Goal: Task Accomplishment & Management: Manage account settings

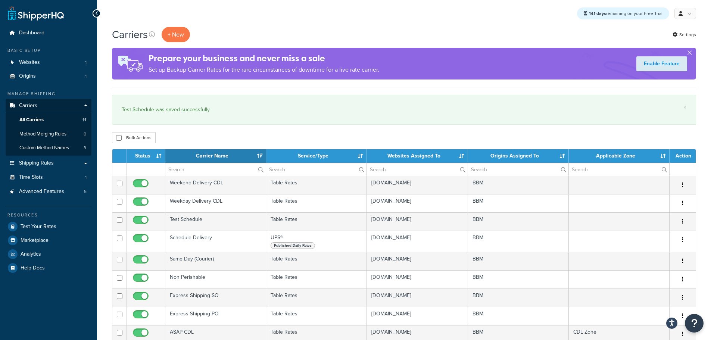
select select "15"
click at [38, 77] on link "Origins 1" at bounding box center [49, 76] width 86 height 14
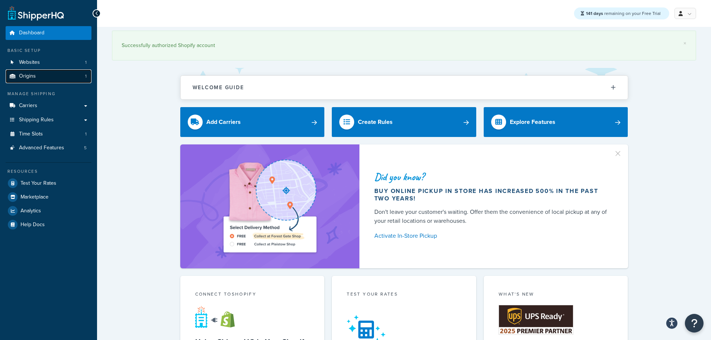
click at [61, 75] on link "Origins 1" at bounding box center [49, 76] width 86 height 14
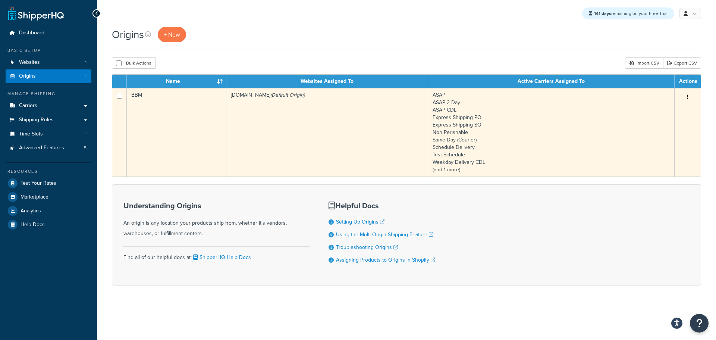
click at [207, 159] on td "BBM" at bounding box center [177, 132] width 100 height 88
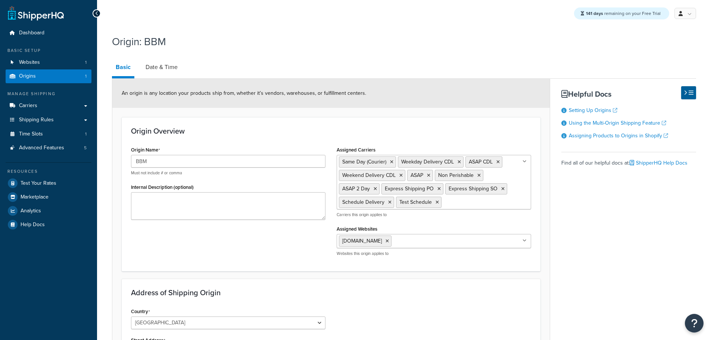
select select "30"
click at [160, 68] on link "Date & Time" at bounding box center [162, 67] width 40 height 18
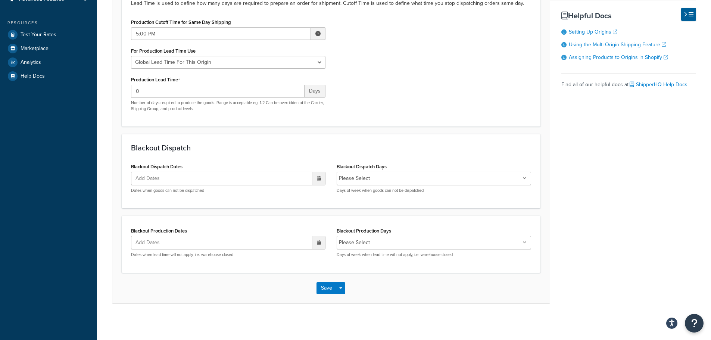
scroll to position [150, 0]
drag, startPoint x: 386, startPoint y: 176, endPoint x: 370, endPoint y: 176, distance: 15.7
click at [382, 176] on input "Blackout Dispatch Days" at bounding box center [405, 177] width 66 height 8
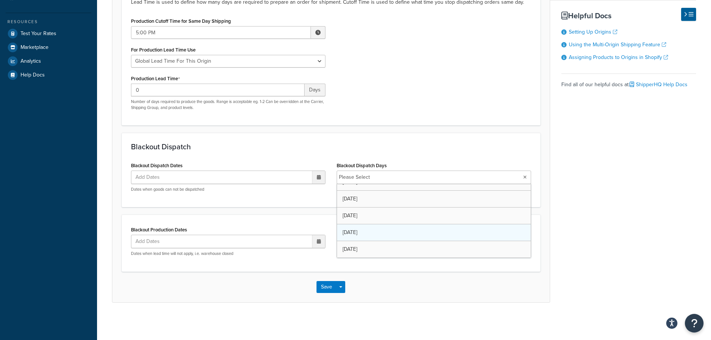
scroll to position [26, 0]
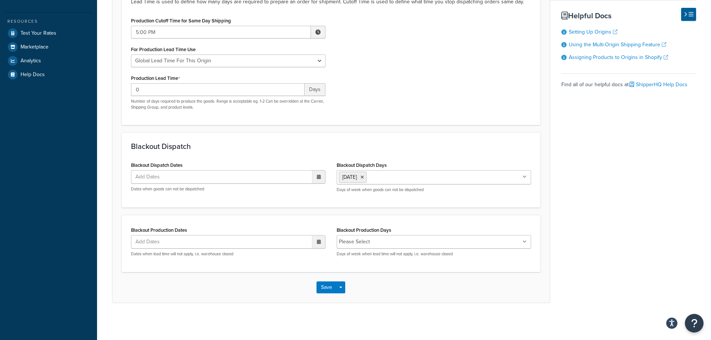
click at [549, 190] on form "Specify the criteria around dispatch date and times for this origin. Only use t…" at bounding box center [330, 116] width 437 height 374
click at [369, 242] on li "Please Select" at bounding box center [354, 242] width 31 height 10
click at [353, 242] on li "Please Select" at bounding box center [354, 242] width 31 height 10
click at [525, 241] on icon at bounding box center [524, 242] width 4 height 4
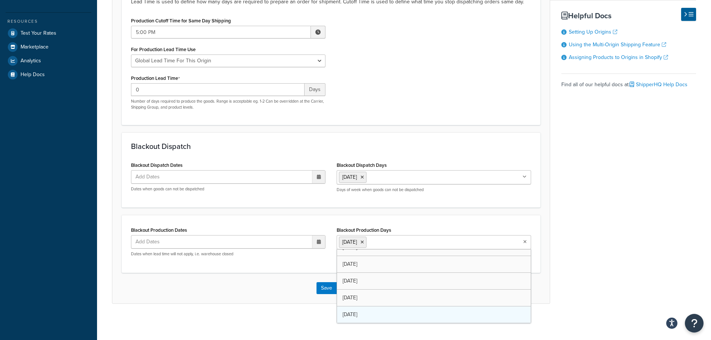
scroll to position [10, 0]
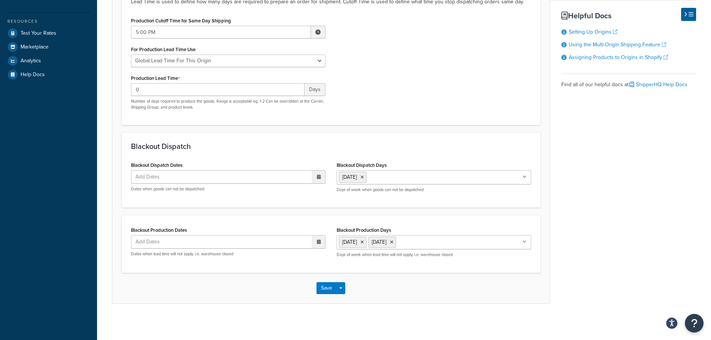
click at [292, 294] on div "Save Save Dropdown Save and Edit Save and Duplicate Save and Create New" at bounding box center [330, 288] width 437 height 31
click at [322, 290] on button "Save" at bounding box center [326, 288] width 20 height 12
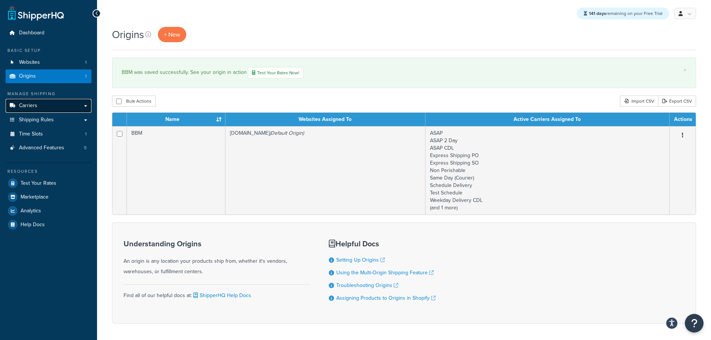
click at [29, 105] on span "Carriers" at bounding box center [28, 106] width 18 height 6
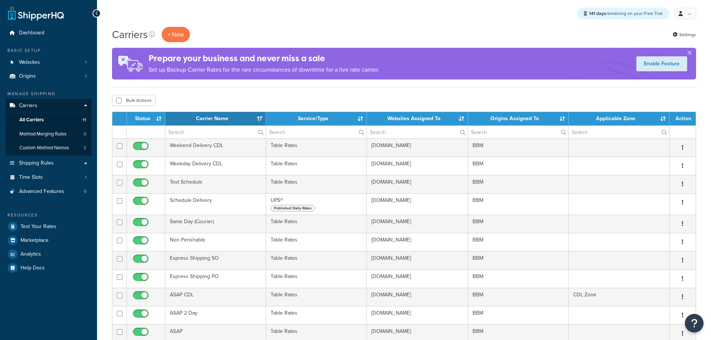
select select "15"
click at [46, 162] on span "Shipping Rules" at bounding box center [36, 163] width 35 height 6
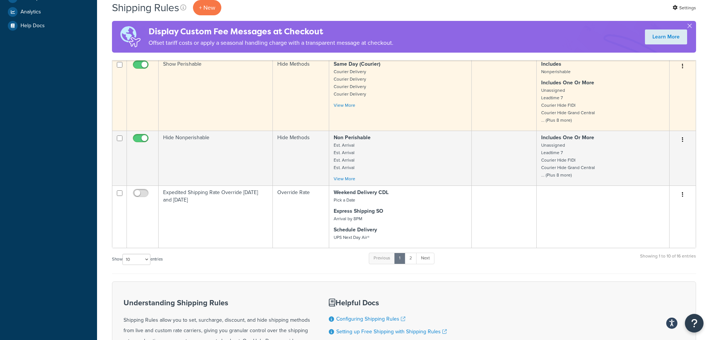
scroll to position [298, 0]
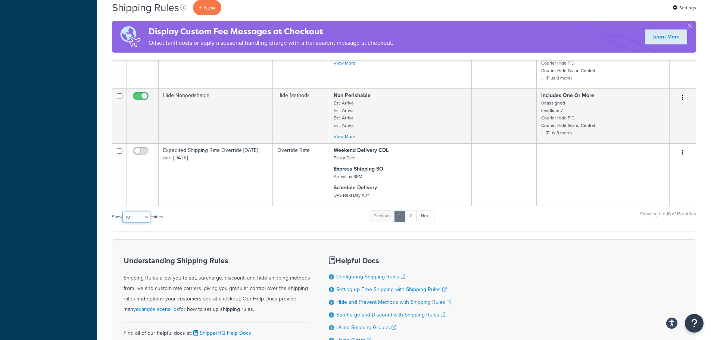
click at [145, 220] on select "10 15 25 50 100 1000" at bounding box center [136, 217] width 28 height 11
select select "25"
click at [123, 212] on select "10 15 25 50 100 1000" at bounding box center [136, 217] width 28 height 11
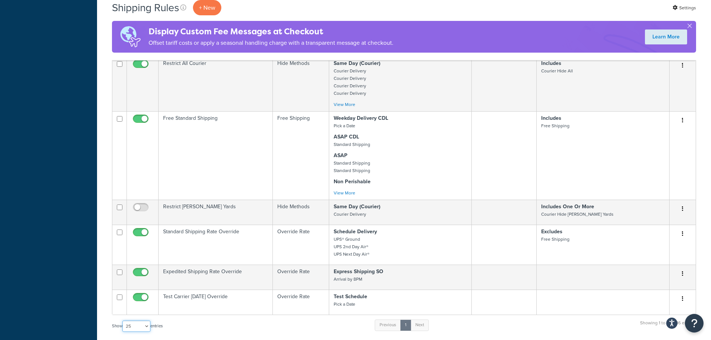
scroll to position [485, 0]
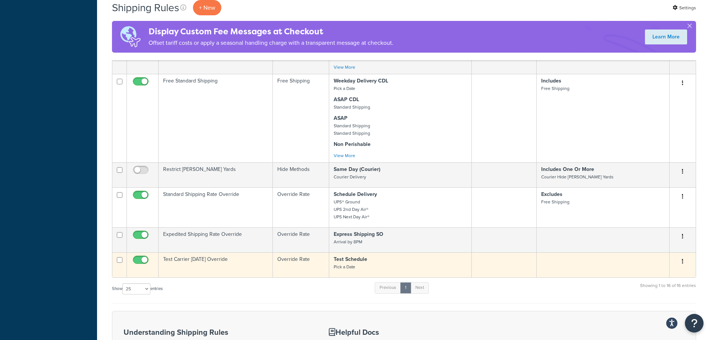
click at [206, 262] on td "Test Carrier Monday Override" at bounding box center [216, 264] width 114 height 25
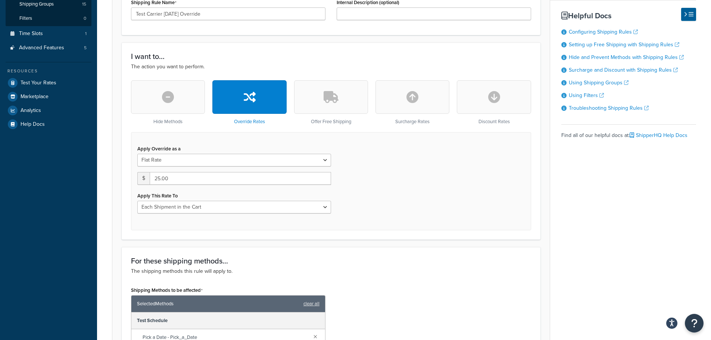
scroll to position [187, 0]
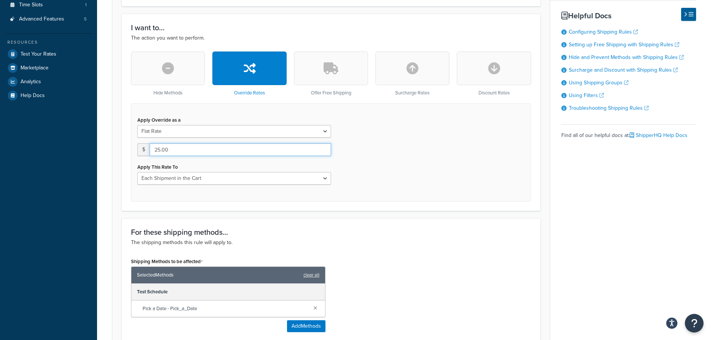
drag, startPoint x: 172, startPoint y: 149, endPoint x: 136, endPoint y: 151, distance: 35.8
click at [136, 151] on div "Apply Override as a Flat Rate Percentage Flat Rate & Percentage $ 25.00 Apply T…" at bounding box center [234, 150] width 205 height 70
type input "2"
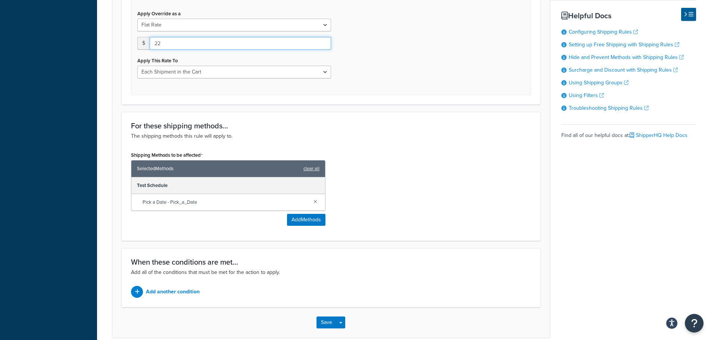
scroll to position [329, 0]
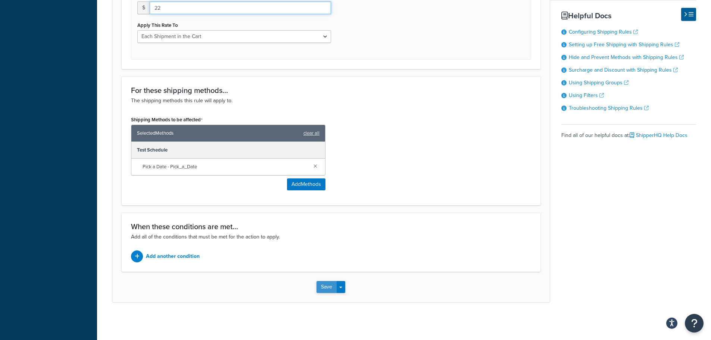
type input "22"
click at [321, 288] on button "Save" at bounding box center [326, 287] width 20 height 12
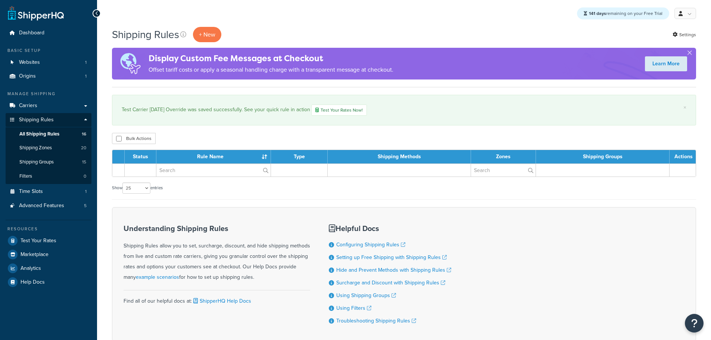
select select "25"
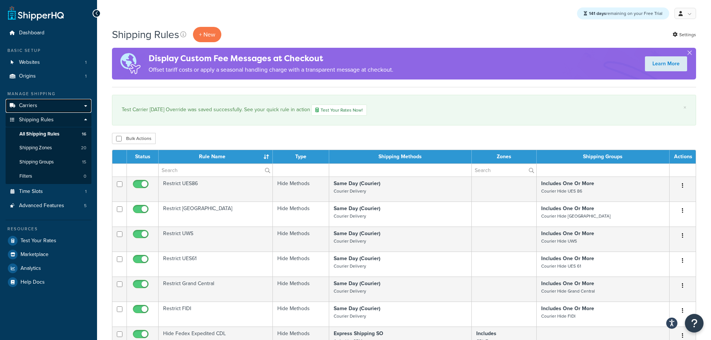
click at [31, 101] on link "Carriers" at bounding box center [49, 106] width 86 height 14
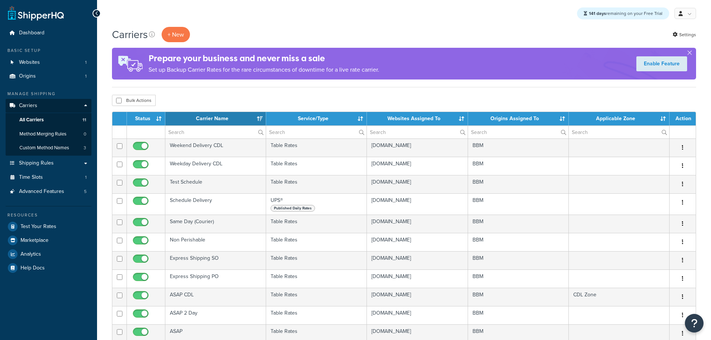
select select "15"
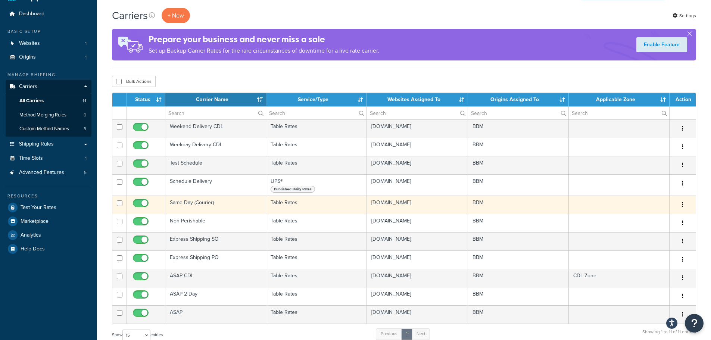
scroll to position [37, 0]
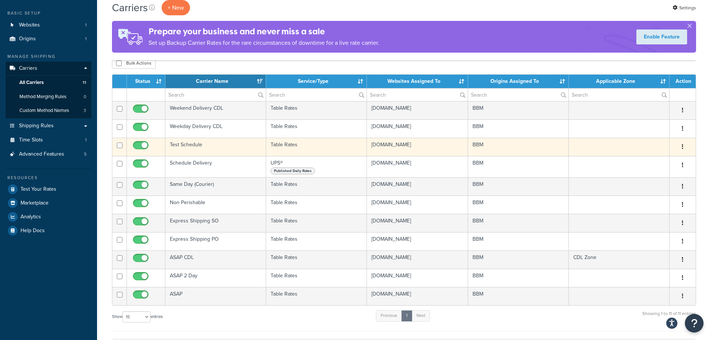
click at [185, 146] on td "Test Schedule" at bounding box center [215, 147] width 101 height 18
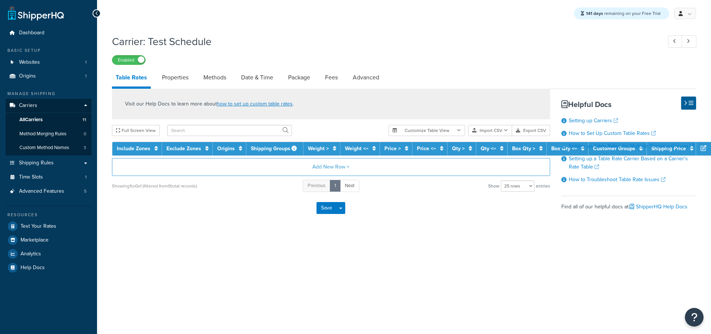
select select "25"
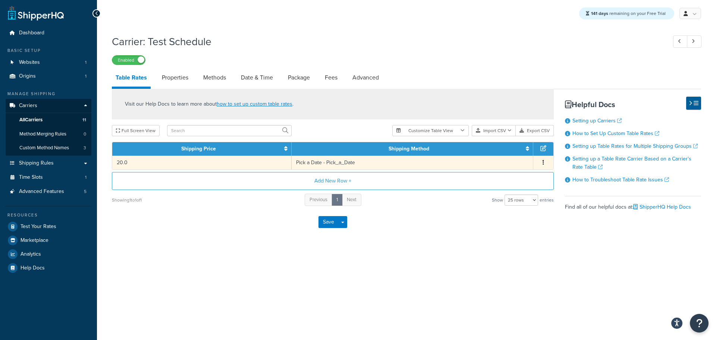
click at [129, 163] on td "20.0" at bounding box center [201, 163] width 179 height 14
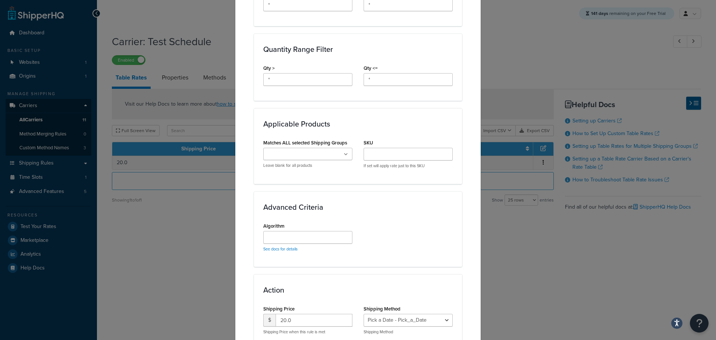
scroll to position [363, 0]
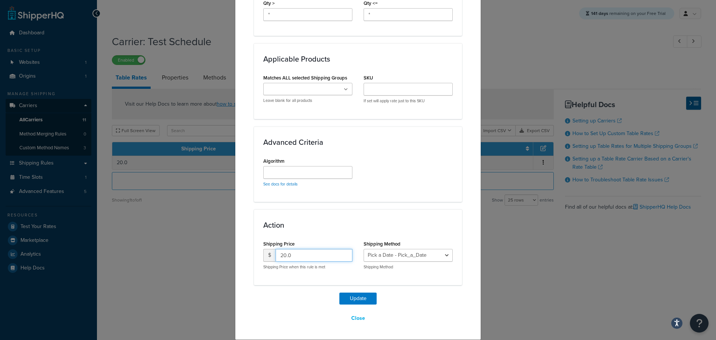
drag, startPoint x: 237, startPoint y: 254, endPoint x: 229, endPoint y: 254, distance: 7.8
click at [229, 254] on div "Update Table Rate Applicable Zones See examples and learn more about how includ…" at bounding box center [358, 170] width 716 height 340
type input "15.95"
click at [357, 294] on button "Update" at bounding box center [358, 299] width 37 height 12
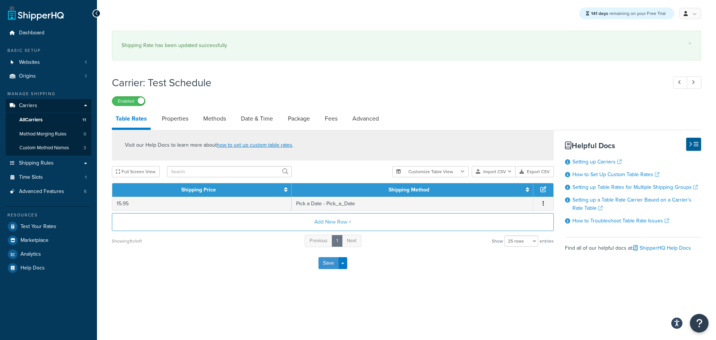
click at [330, 265] on button "Save" at bounding box center [329, 263] width 20 height 12
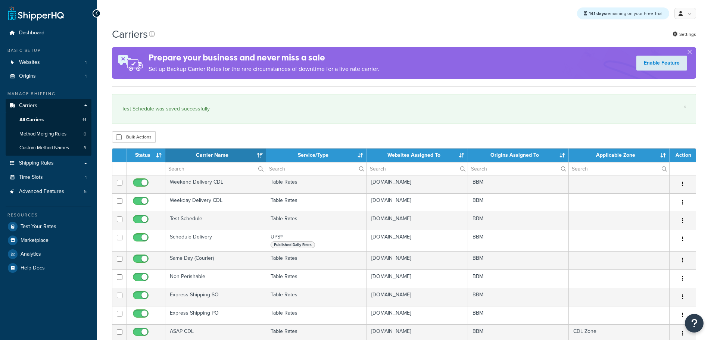
select select "15"
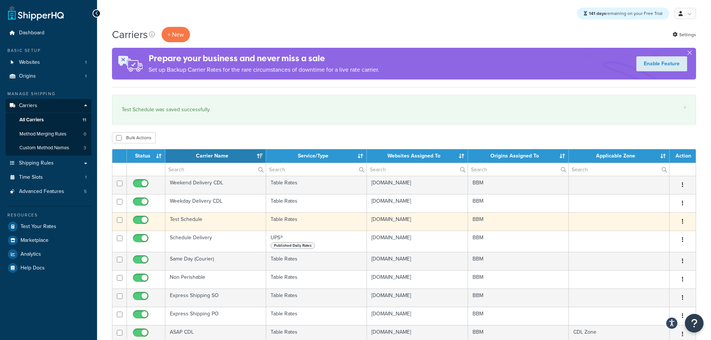
click at [190, 220] on td "Test Schedule" at bounding box center [215, 221] width 101 height 18
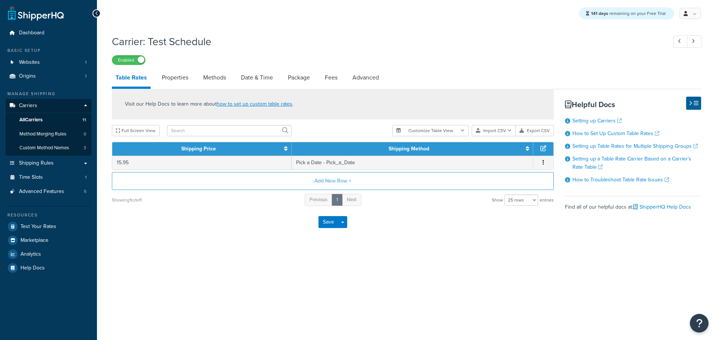
select select "25"
click at [263, 81] on link "Date & Time" at bounding box center [257, 78] width 40 height 18
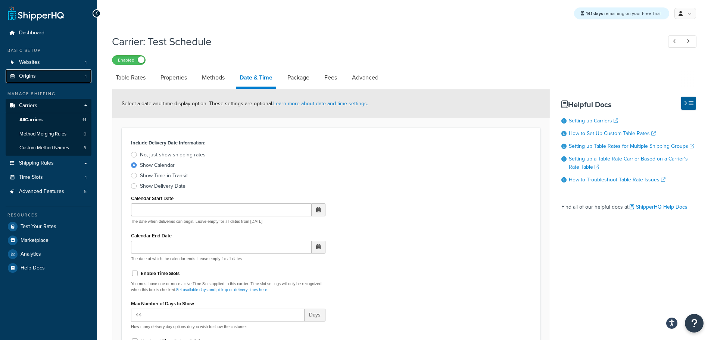
click span "Origins"
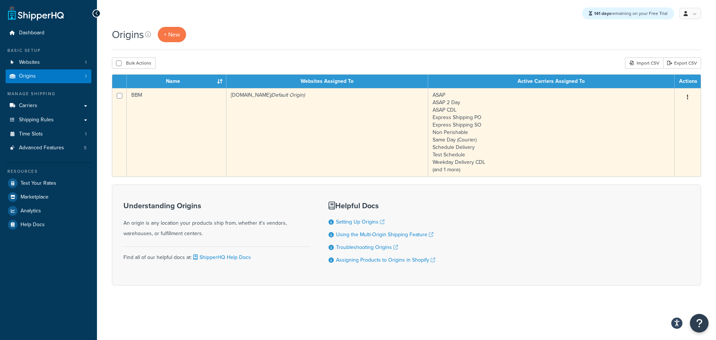
click at [266, 133] on td "bbym-develop-2.myshopify.com (Default Origin)" at bounding box center [327, 132] width 202 height 88
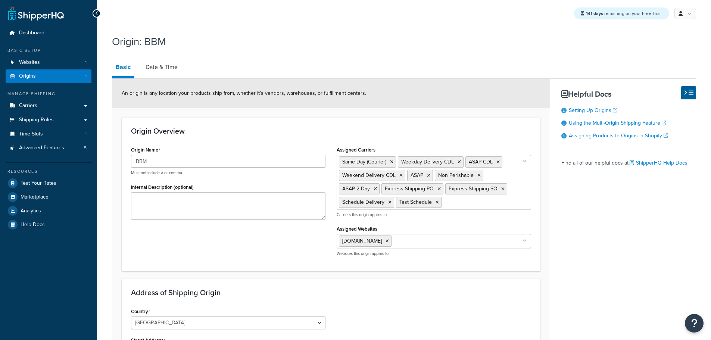
select select "30"
click at [163, 64] on link "Date & Time" at bounding box center [162, 67] width 40 height 18
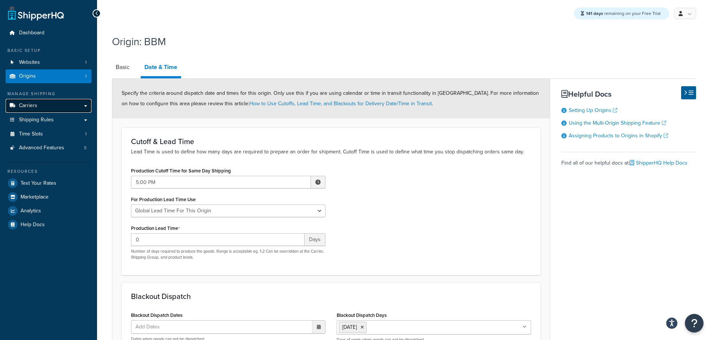
click at [34, 106] on span "Carriers" at bounding box center [28, 106] width 18 height 6
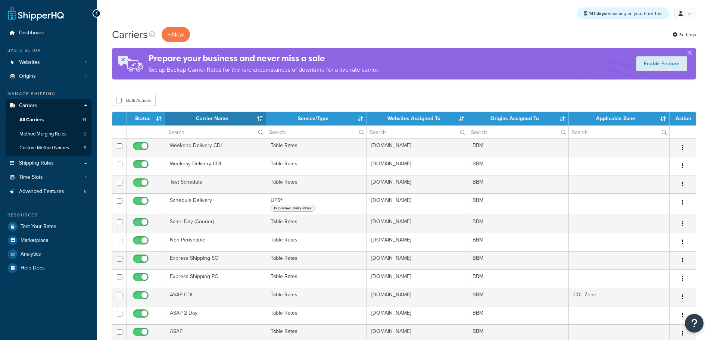
select select "15"
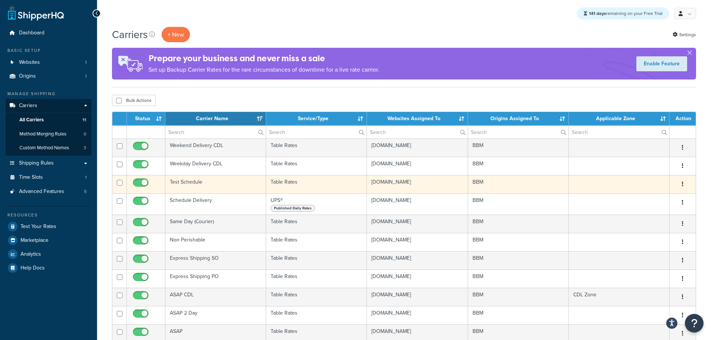
click at [193, 182] on td "Test Schedule" at bounding box center [215, 184] width 101 height 18
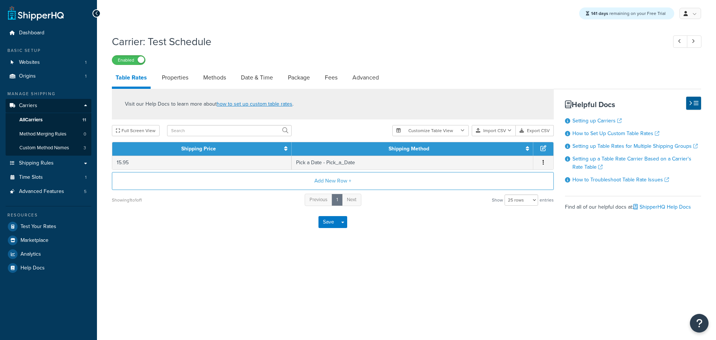
select select "25"
click at [252, 78] on link "Date & Time" at bounding box center [257, 78] width 40 height 18
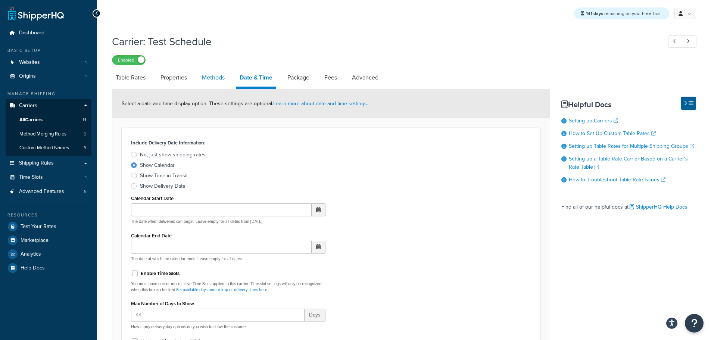
click at [215, 80] on link "Methods" at bounding box center [213, 78] width 30 height 18
select select "25"
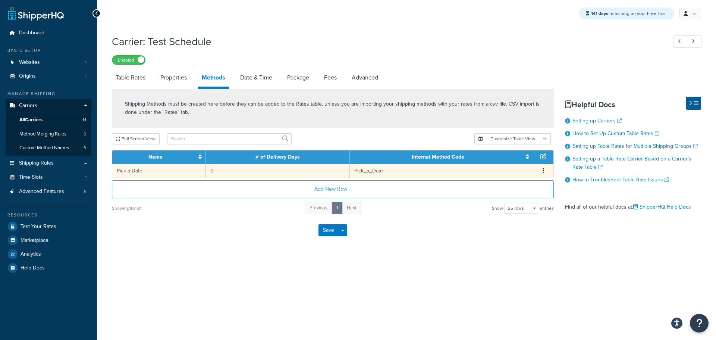
click at [214, 174] on td "0" at bounding box center [278, 171] width 144 height 14
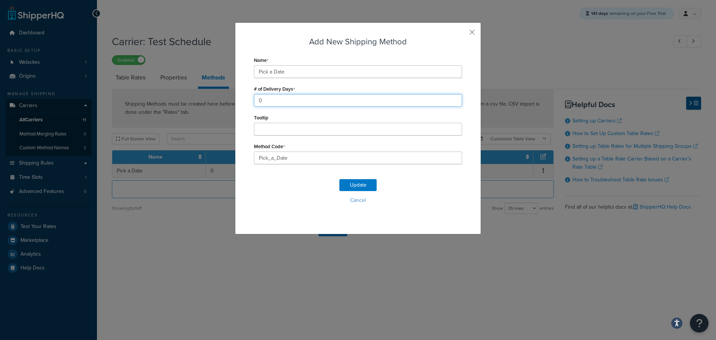
drag, startPoint x: 245, startPoint y: 97, endPoint x: 239, endPoint y: 101, distance: 7.2
click at [241, 98] on div "Add New Shipping Method Name Pick a Date # of Delivery Days 0 Tooltip Method Co…" at bounding box center [358, 128] width 246 height 212
type input "1"
click at [359, 184] on button "Update" at bounding box center [358, 185] width 37 height 12
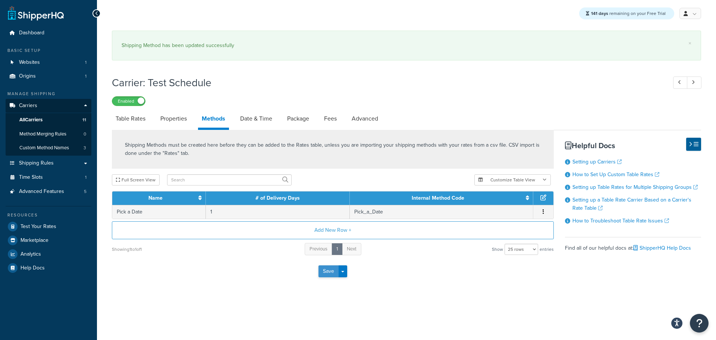
click at [330, 273] on button "Save" at bounding box center [329, 271] width 20 height 12
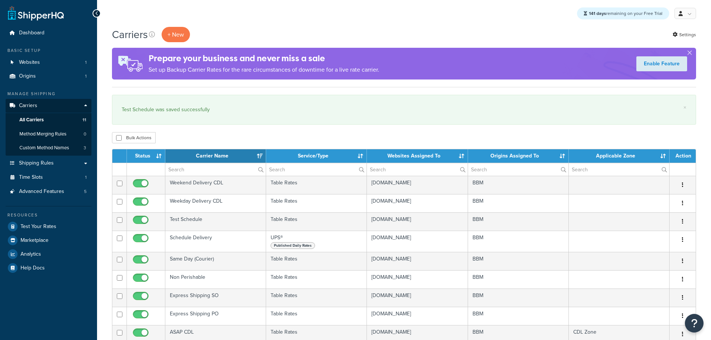
select select "15"
click at [44, 78] on link "Origins 1" at bounding box center [49, 76] width 86 height 14
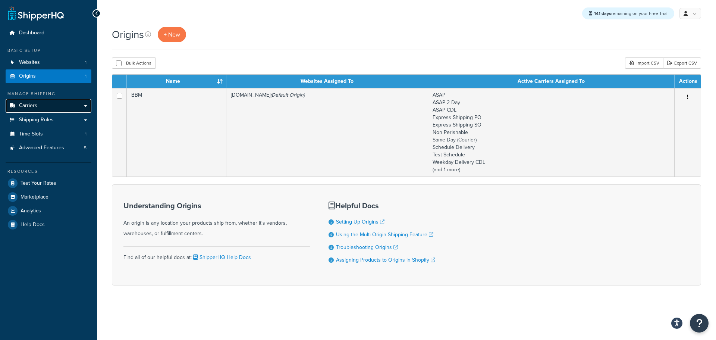
click at [56, 103] on link "Carriers" at bounding box center [49, 106] width 86 height 14
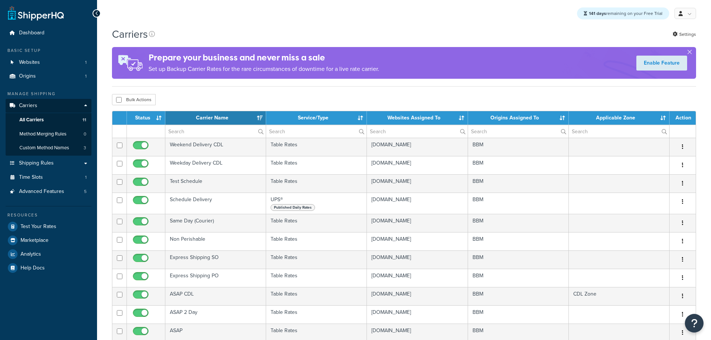
select select "15"
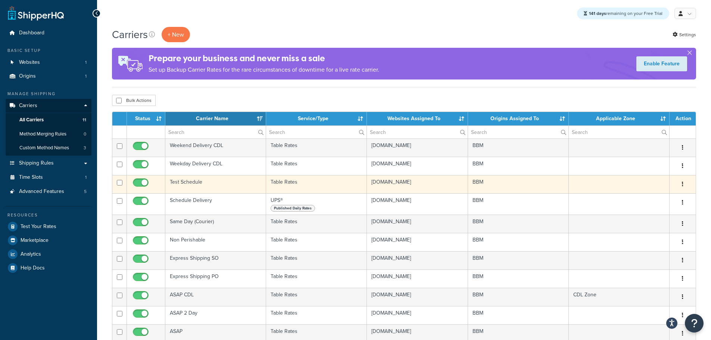
click at [187, 179] on td "Test Schedule" at bounding box center [215, 184] width 101 height 18
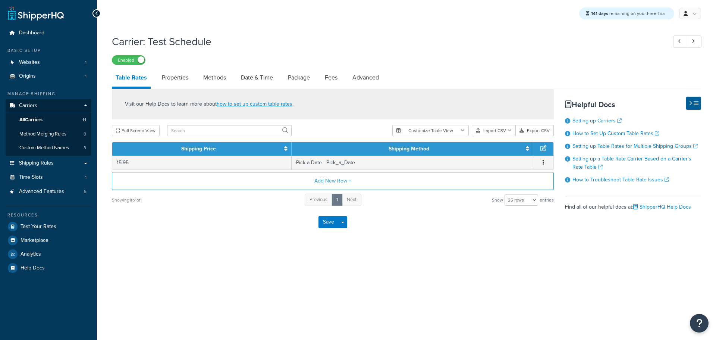
select select "25"
click at [220, 81] on link "Methods" at bounding box center [215, 78] width 30 height 18
select select "25"
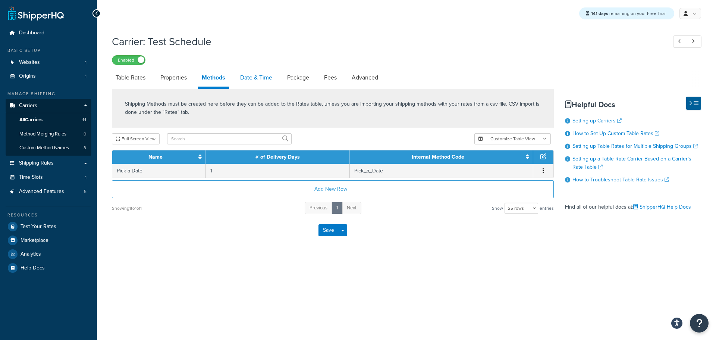
click at [243, 77] on link "Date & Time" at bounding box center [257, 78] width 40 height 18
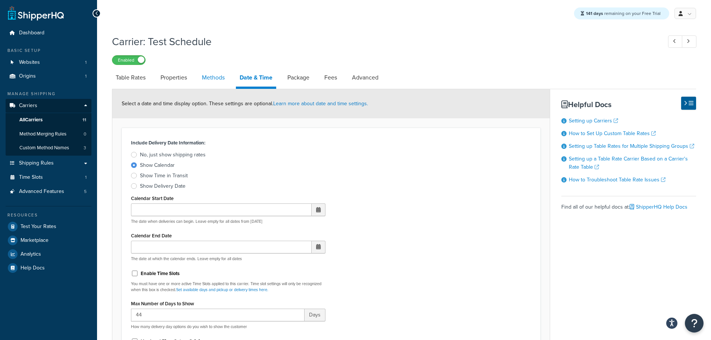
click at [215, 84] on link "Methods" at bounding box center [213, 78] width 30 height 18
select select "25"
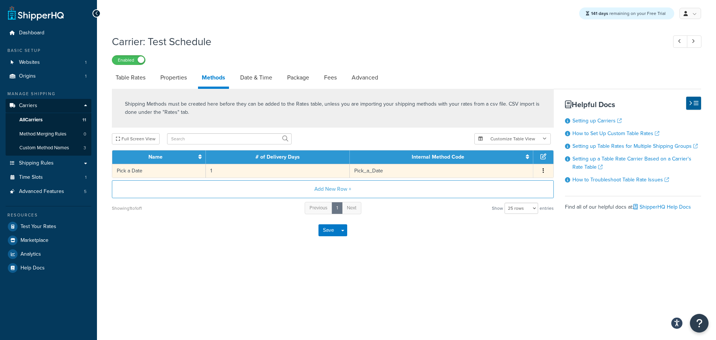
click at [212, 173] on td "1" at bounding box center [278, 171] width 144 height 14
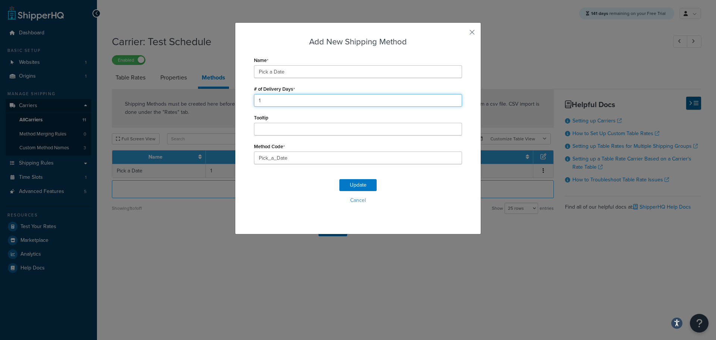
drag, startPoint x: 263, startPoint y: 101, endPoint x: 213, endPoint y: 100, distance: 50.7
click at [216, 100] on div "Add New Shipping Method Name Pick a Date # of Delivery Days 1 Tooltip Method Co…" at bounding box center [358, 170] width 716 height 340
type input "2"
click at [356, 187] on button "Update" at bounding box center [358, 185] width 37 height 12
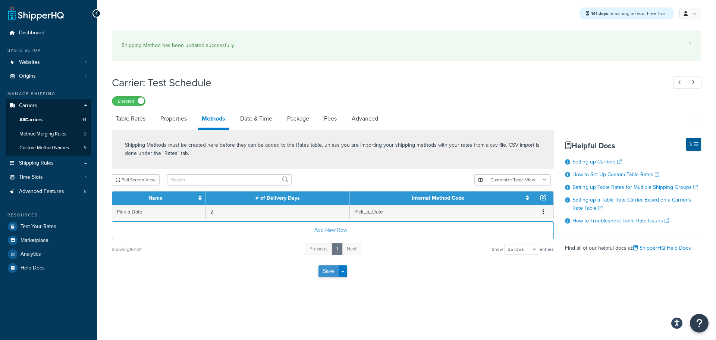
click at [328, 272] on button "Save" at bounding box center [329, 271] width 20 height 12
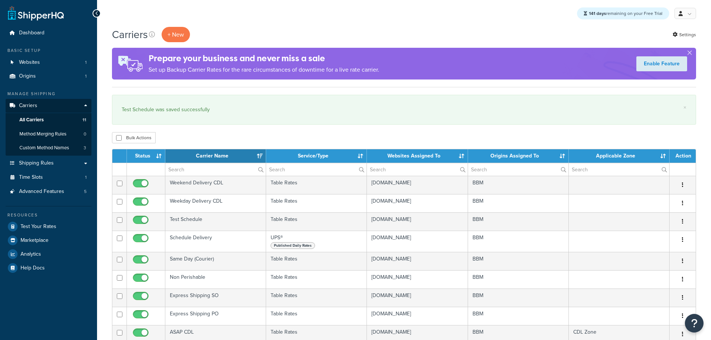
select select "15"
